Goal: Task Accomplishment & Management: Complete application form

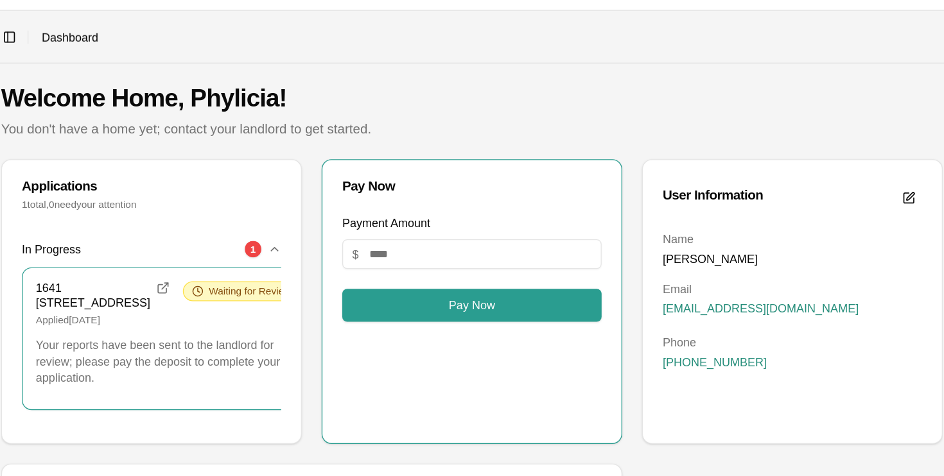
click at [350, 251] on div "1641 41st St, Birmingham, AL 35208 Applied October 2, 2025 Waiting for Review" at bounding box center [317, 236] width 205 height 35
click at [383, 193] on div "1" at bounding box center [383, 193] width 13 height 13
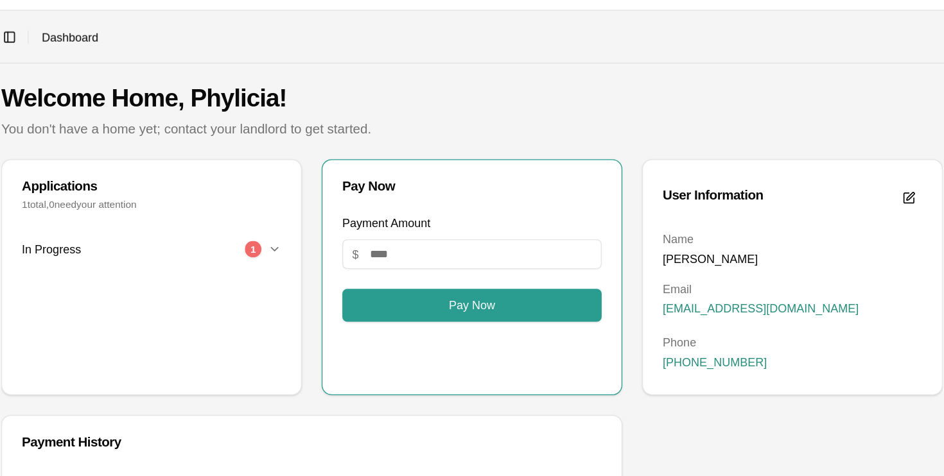
click at [383, 193] on div "1" at bounding box center [383, 193] width 13 height 13
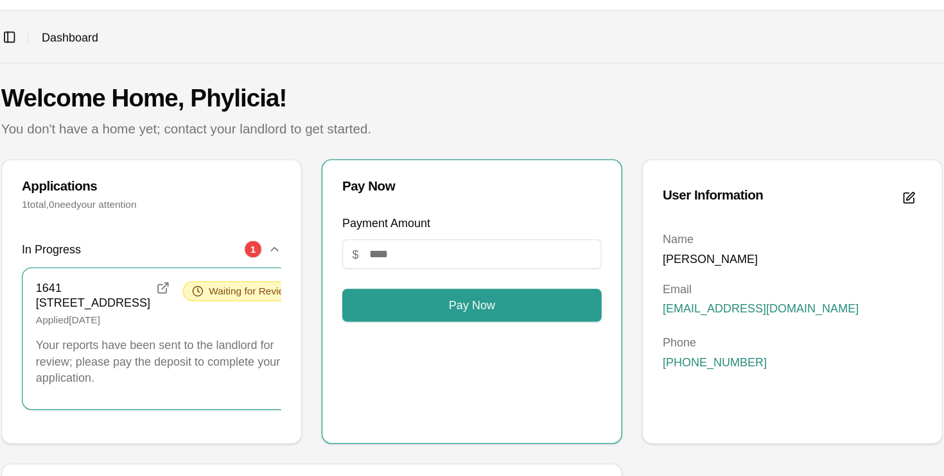
click at [290, 254] on p "Applied October 2, 2025" at bounding box center [267, 249] width 104 height 10
click at [336, 225] on icon at bounding box center [340, 226] width 9 height 9
click at [254, 227] on h3 "1641 [STREET_ADDRESS]" at bounding box center [259, 230] width 89 height 22
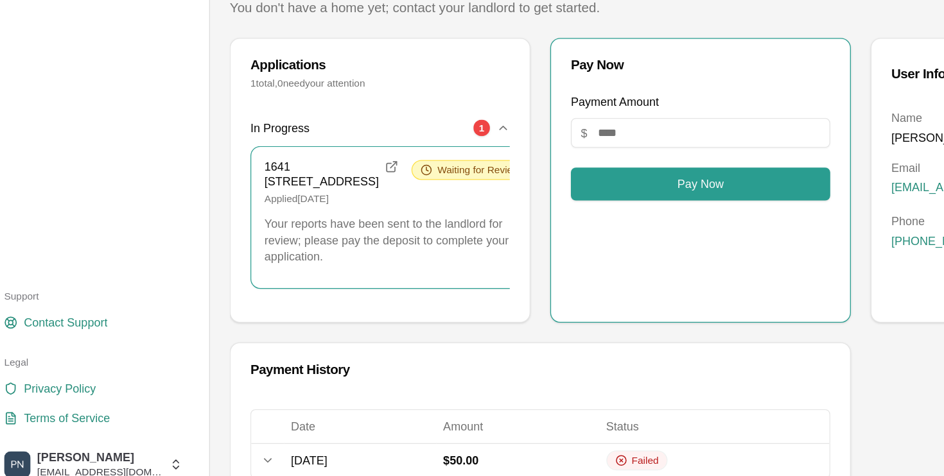
click at [286, 318] on div "1641 41st St, Birmingham, AL 35208 Applied October 2, 2025 Waiting for Review Y…" at bounding box center [318, 264] width 226 height 110
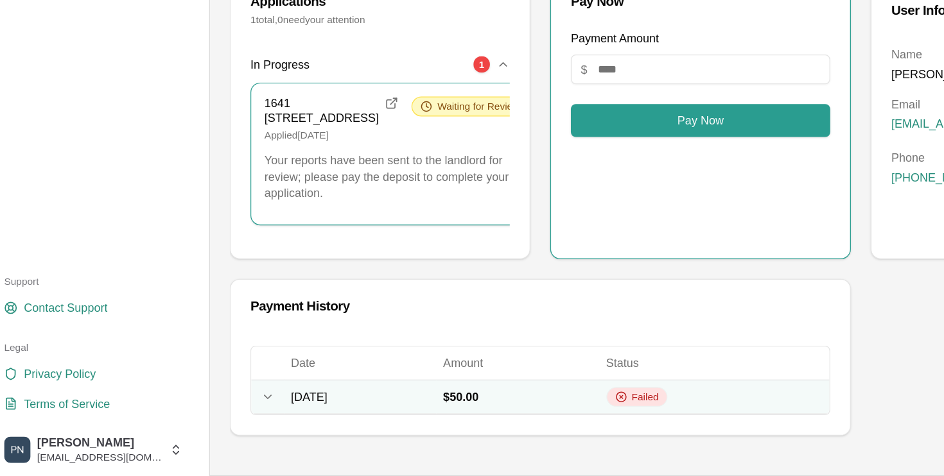
click at [522, 412] on span "Failed" at bounding box center [511, 415] width 21 height 10
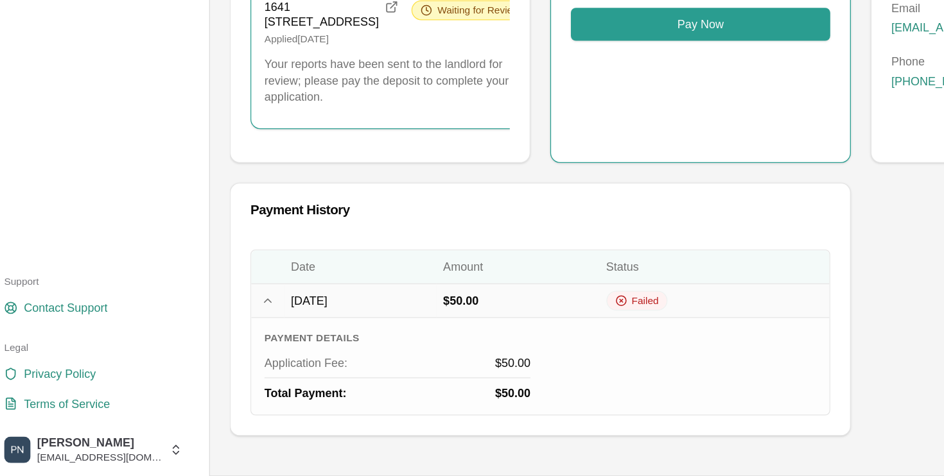
scroll to position [134, 0]
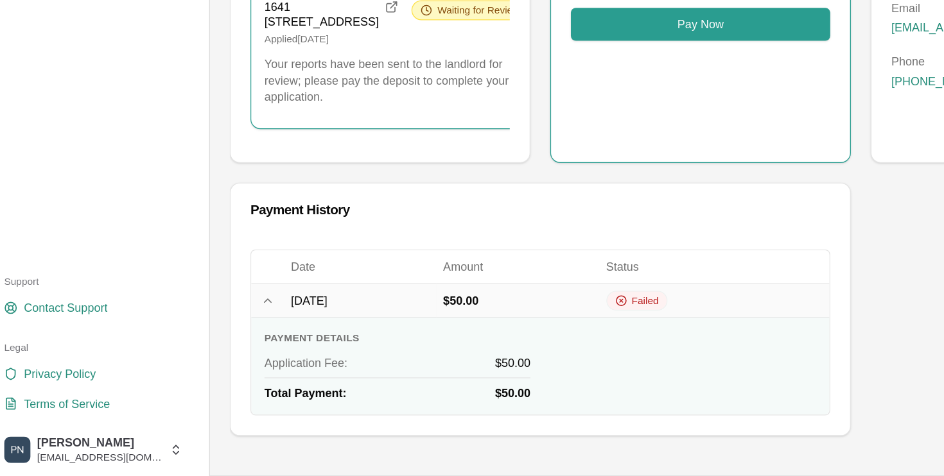
click at [325, 390] on div "Application Fee : $50.00" at bounding box center [318, 387] width 207 height 13
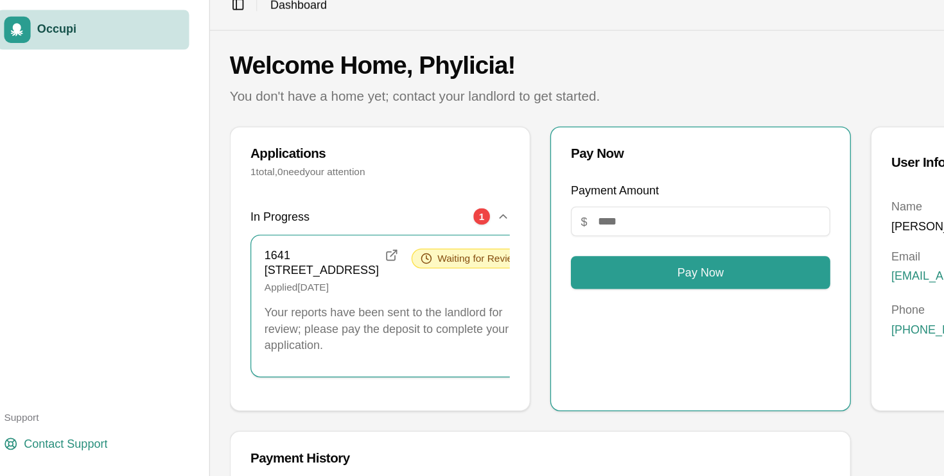
scroll to position [0, 0]
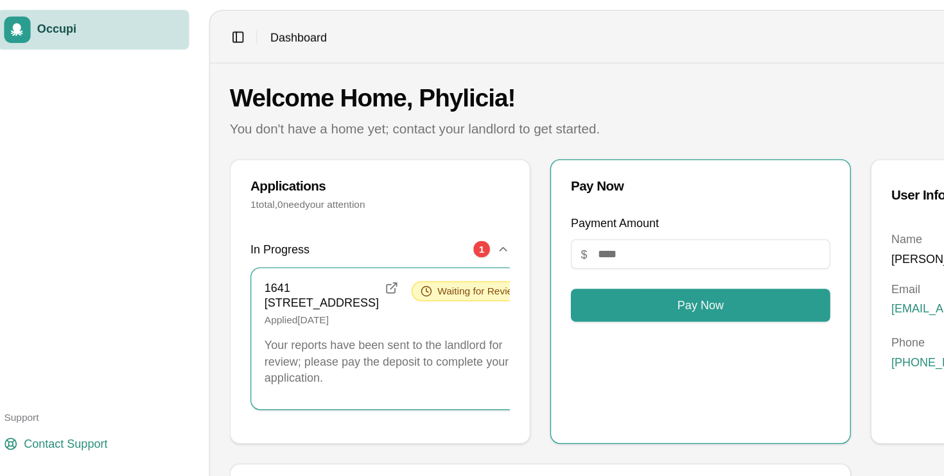
click at [259, 140] on div "Applications" at bounding box center [305, 145] width 202 height 10
click at [381, 193] on div "1" at bounding box center [383, 193] width 13 height 13
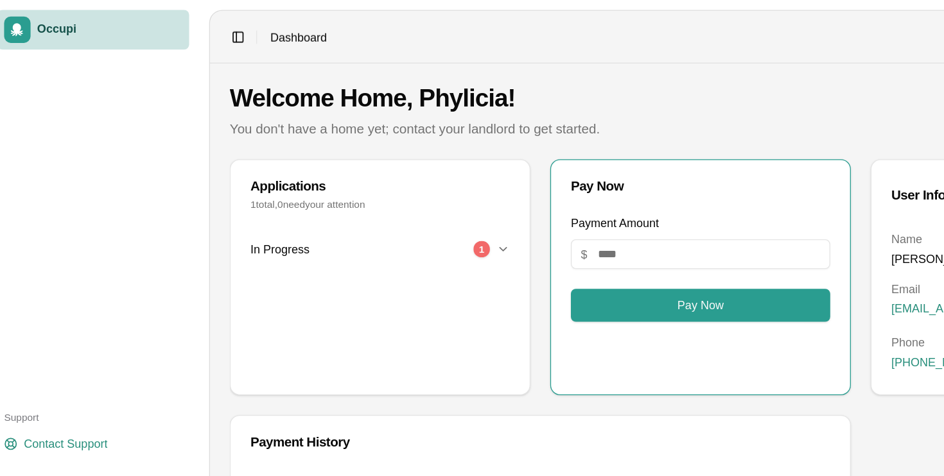
click at [381, 193] on div "1" at bounding box center [383, 193] width 13 height 13
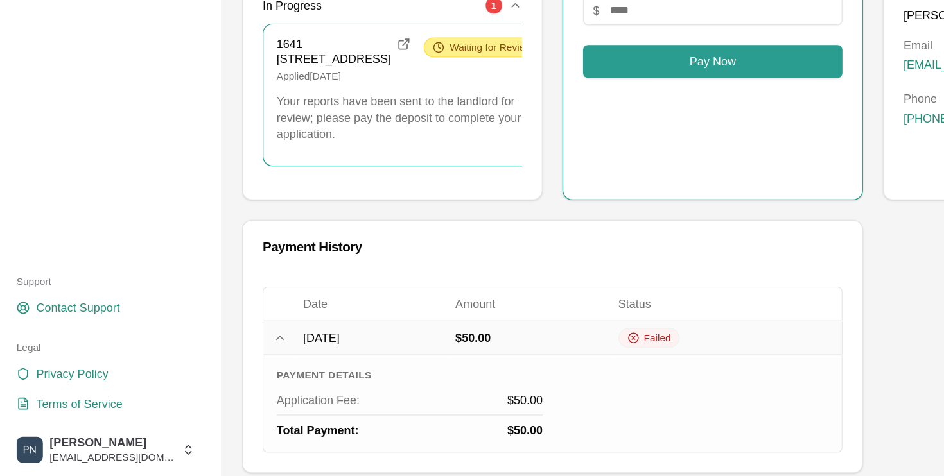
scroll to position [134, 0]
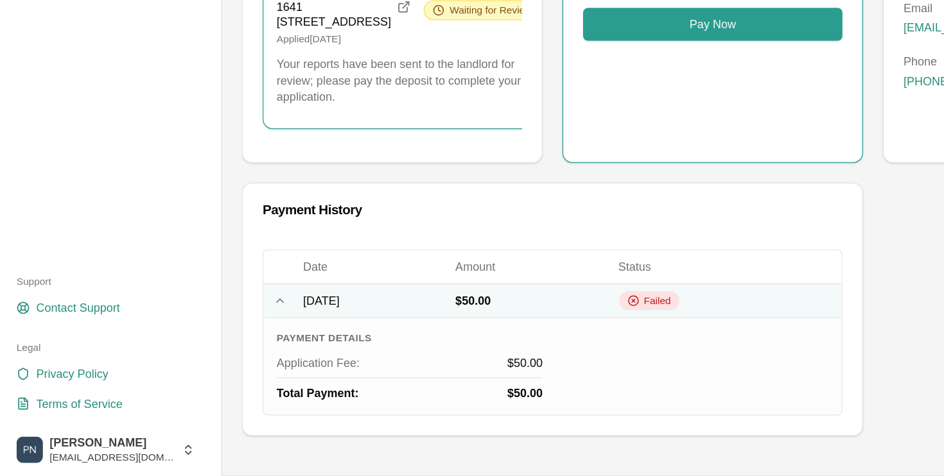
click at [529, 340] on div "Failed" at bounding box center [505, 339] width 48 height 15
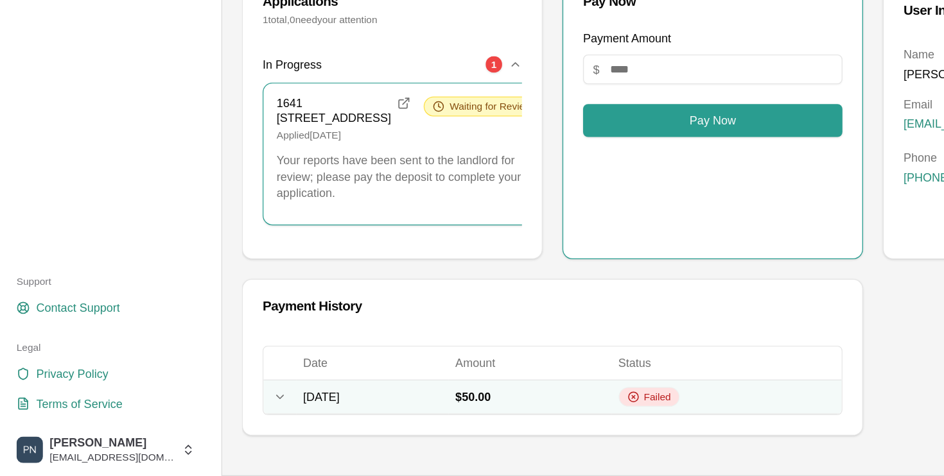
scroll to position [59, 0]
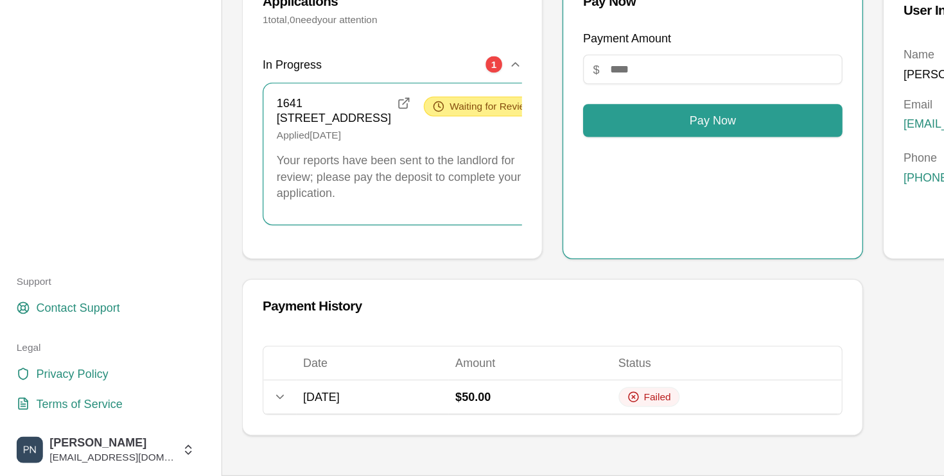
click at [349, 184] on span "Waiting for Review" at bounding box center [381, 189] width 64 height 10
click at [309, 181] on icon at bounding box center [314, 186] width 10 height 10
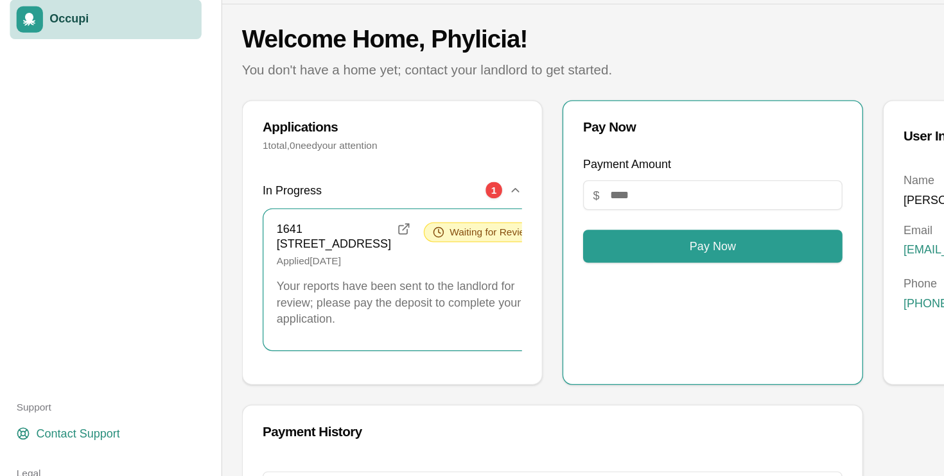
scroll to position [31, 0]
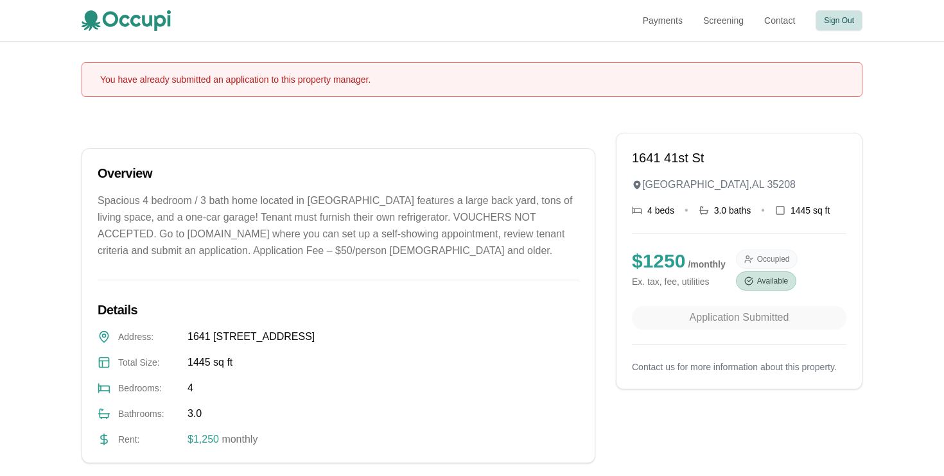
click at [837, 19] on button "Sign Out" at bounding box center [838, 20] width 47 height 21
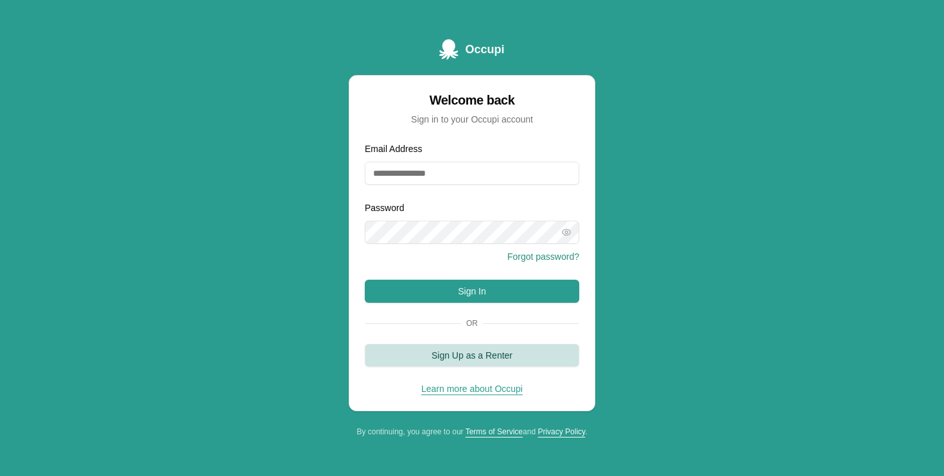
click at [485, 357] on button "Sign Up as a Renter" at bounding box center [472, 355] width 214 height 23
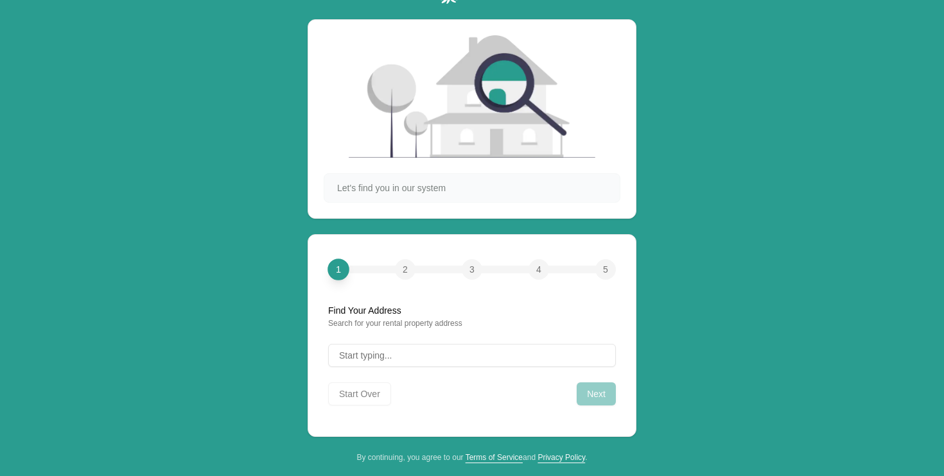
scroll to position [49, 0]
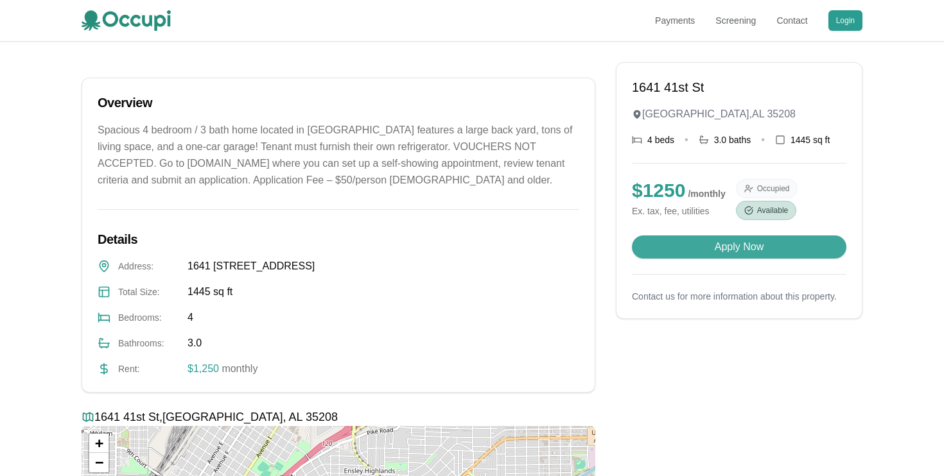
click at [725, 259] on button "Apply Now" at bounding box center [739, 247] width 214 height 23
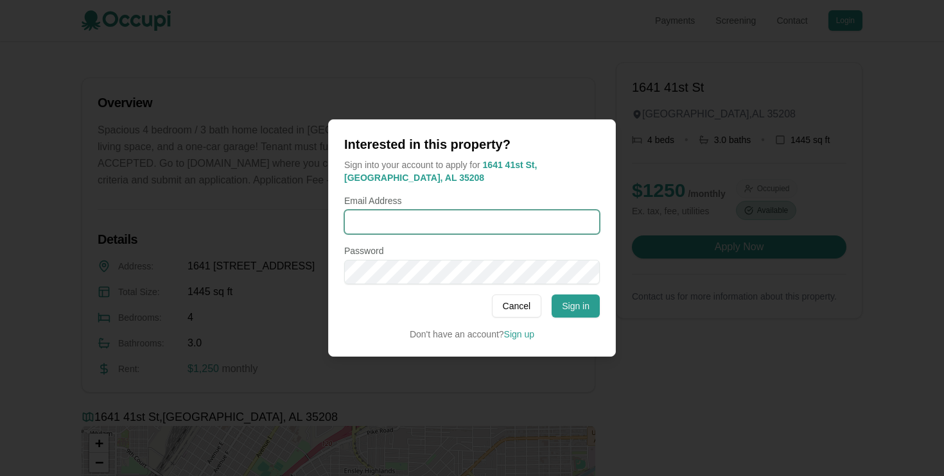
click at [462, 214] on input "Email Address" at bounding box center [471, 222] width 255 height 24
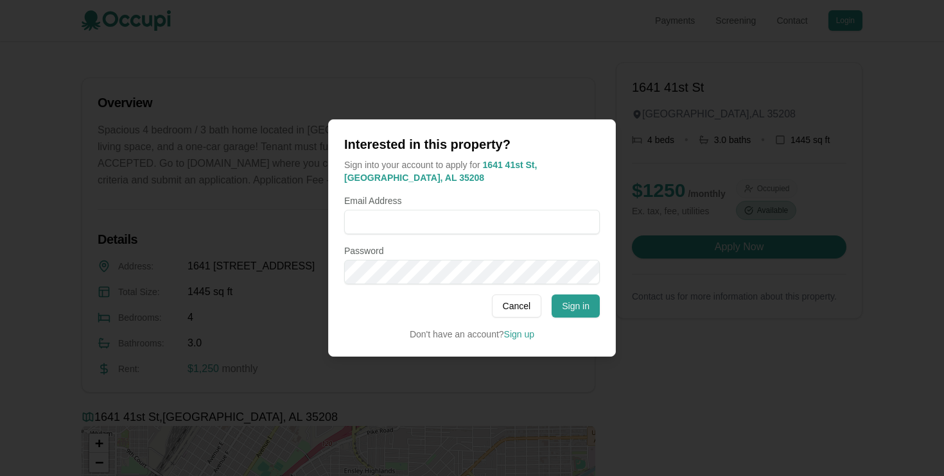
click at [478, 328] on div "Don't have an account? Sign up" at bounding box center [471, 334] width 255 height 13
click at [514, 333] on link "Sign up" at bounding box center [519, 334] width 30 height 10
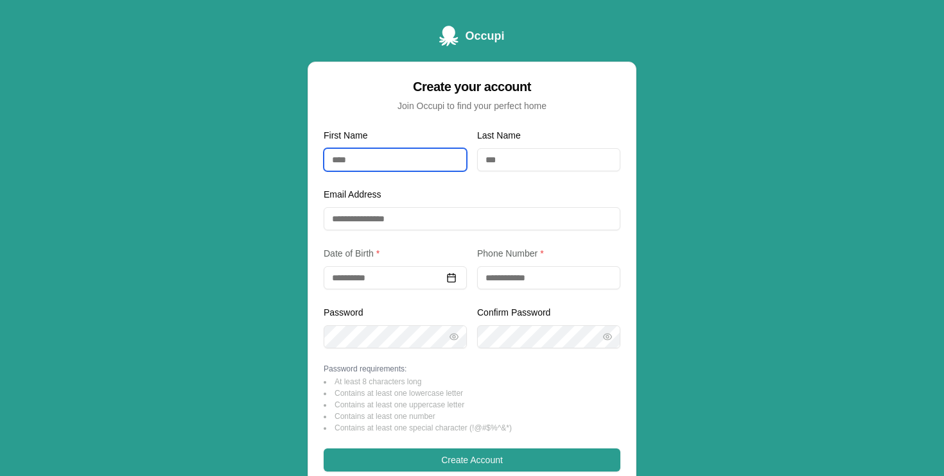
click at [398, 164] on input "First Name" at bounding box center [395, 159] width 143 height 23
type input "*******"
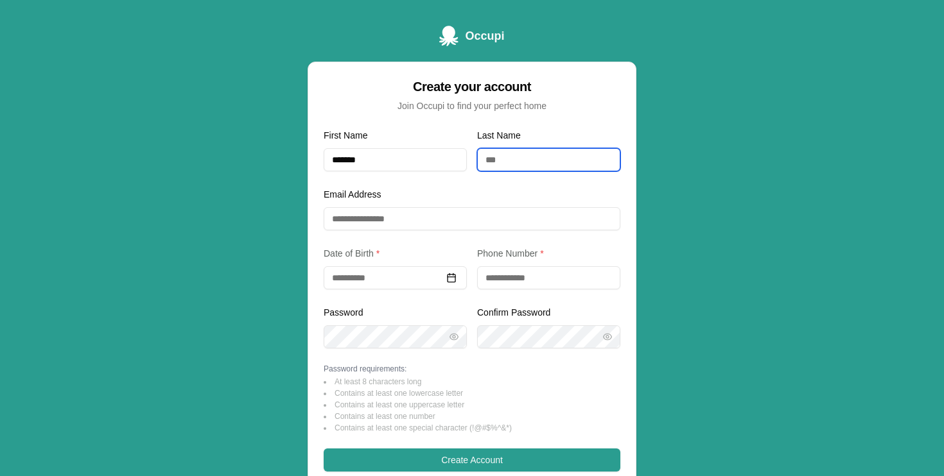
click at [512, 159] on input "Last Name" at bounding box center [548, 159] width 143 height 23
type input "******"
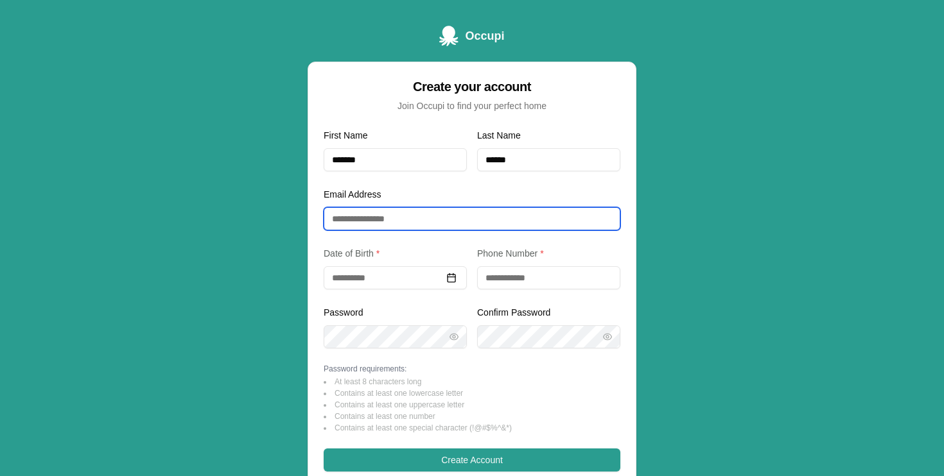
click at [418, 227] on input "Email Address" at bounding box center [472, 218] width 297 height 23
type input "**********"
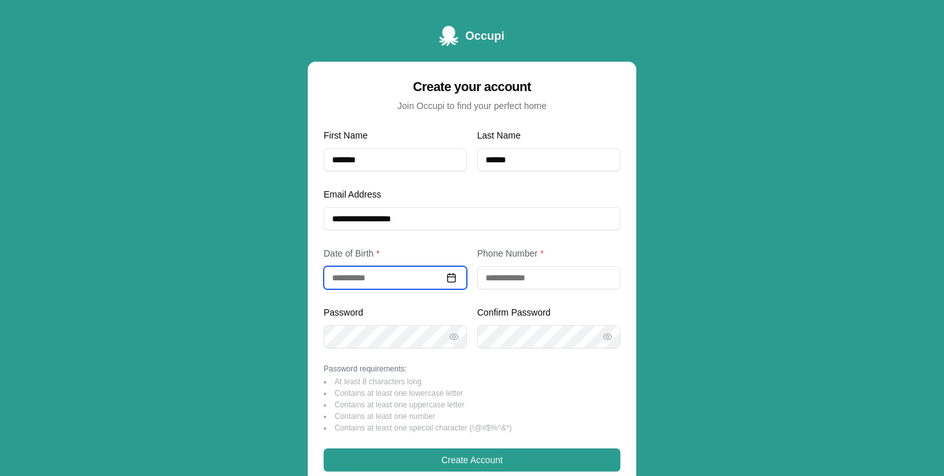
click at [375, 279] on input at bounding box center [395, 277] width 143 height 23
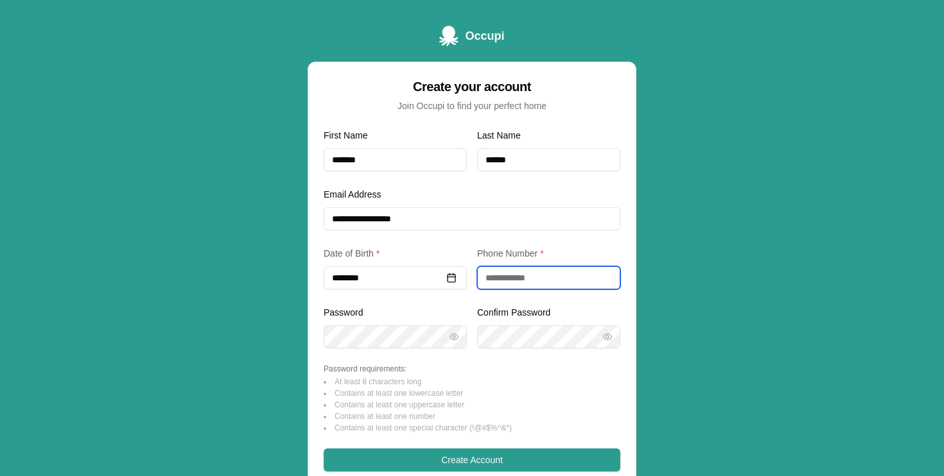
type input "**********"
click at [545, 281] on input "tel" at bounding box center [548, 277] width 143 height 23
type input "**********"
click at [387, 349] on form "**********" at bounding box center [472, 332] width 297 height 408
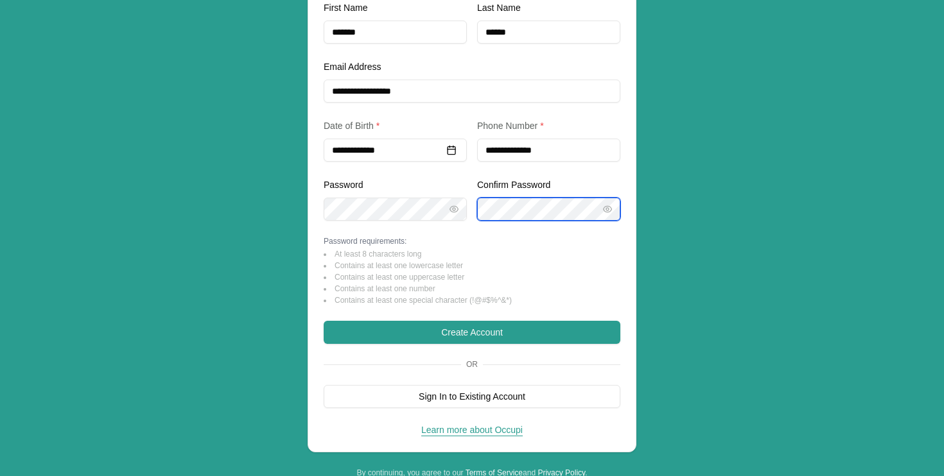
scroll to position [155, 0]
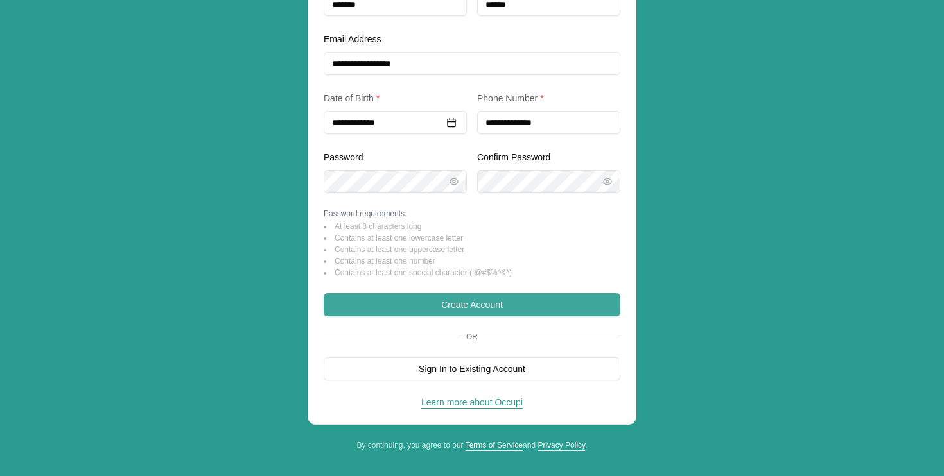
click at [446, 304] on button "Create Account" at bounding box center [472, 304] width 297 height 23
